Goal: Task Accomplishment & Management: Manage account settings

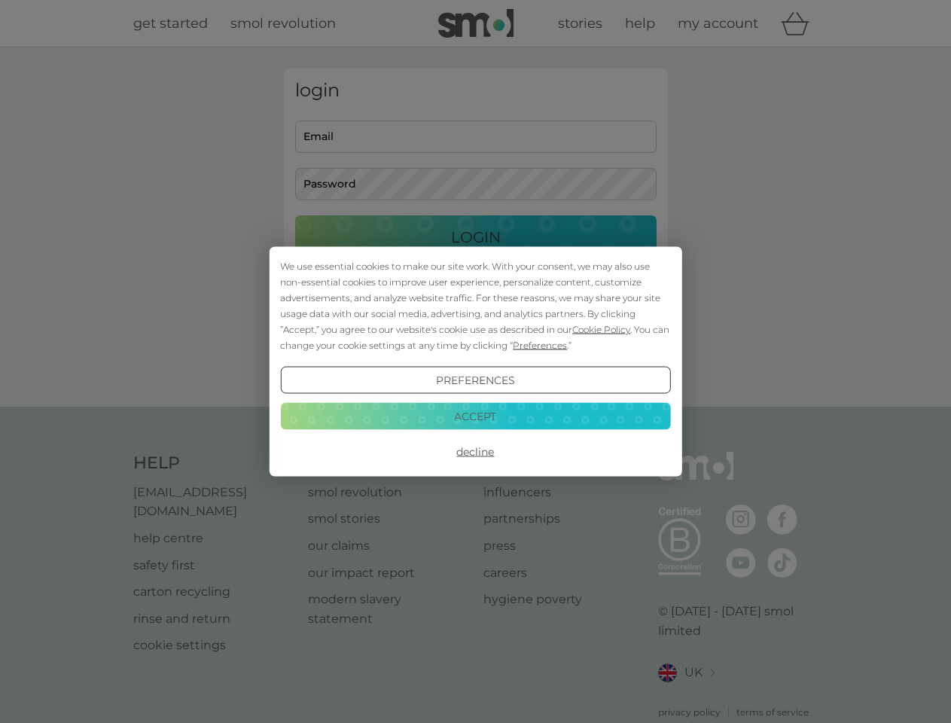
click at [602, 329] on span "Cookie Policy" at bounding box center [601, 329] width 58 height 11
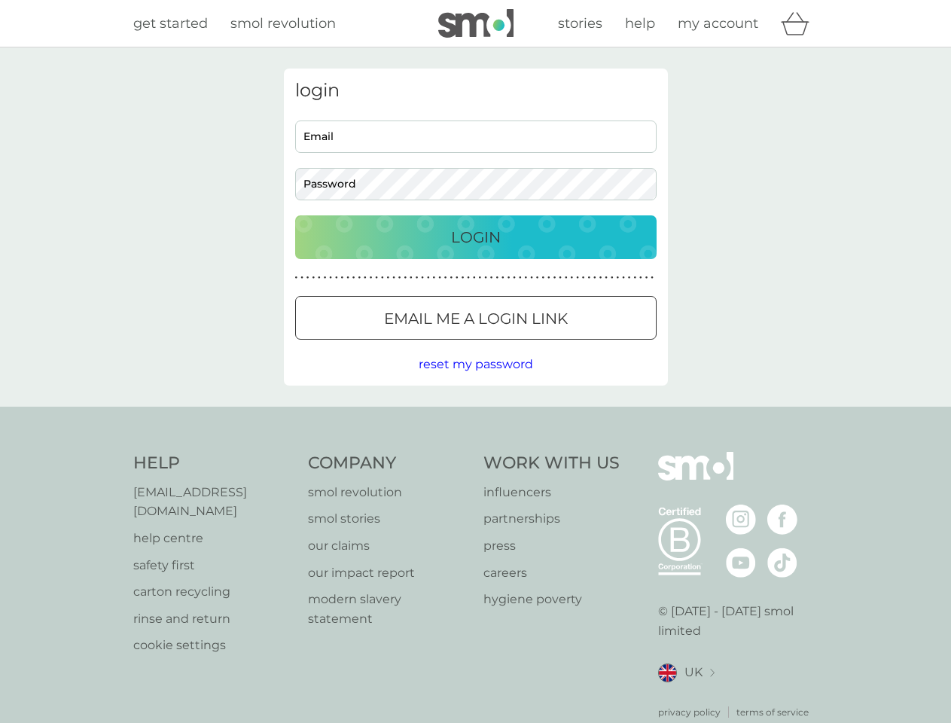
click at [538, 345] on div "login Email Password Login ● ● ● ● ● ● ● ● ● ● ● ● ● ● ● ● ● ● ● ● ● ● ● ● ● ● …" at bounding box center [476, 227] width 384 height 317
click at [475, 380] on div "login Email Password Login ● ● ● ● ● ● ● ● ● ● ● ● ● ● ● ● ● ● ● ● ● ● ● ● ● ● …" at bounding box center [476, 227] width 384 height 317
click at [475, 452] on div "Help [EMAIL_ADDRESS][DOMAIN_NAME] help centre safety first carton recycling rin…" at bounding box center [475, 585] width 685 height 267
click at [475, 416] on div "Help [EMAIL_ADDRESS][DOMAIN_NAME] help centre safety first carton recycling rin…" at bounding box center [475, 586] width 951 height 358
